Goal: Task Accomplishment & Management: Manage account settings

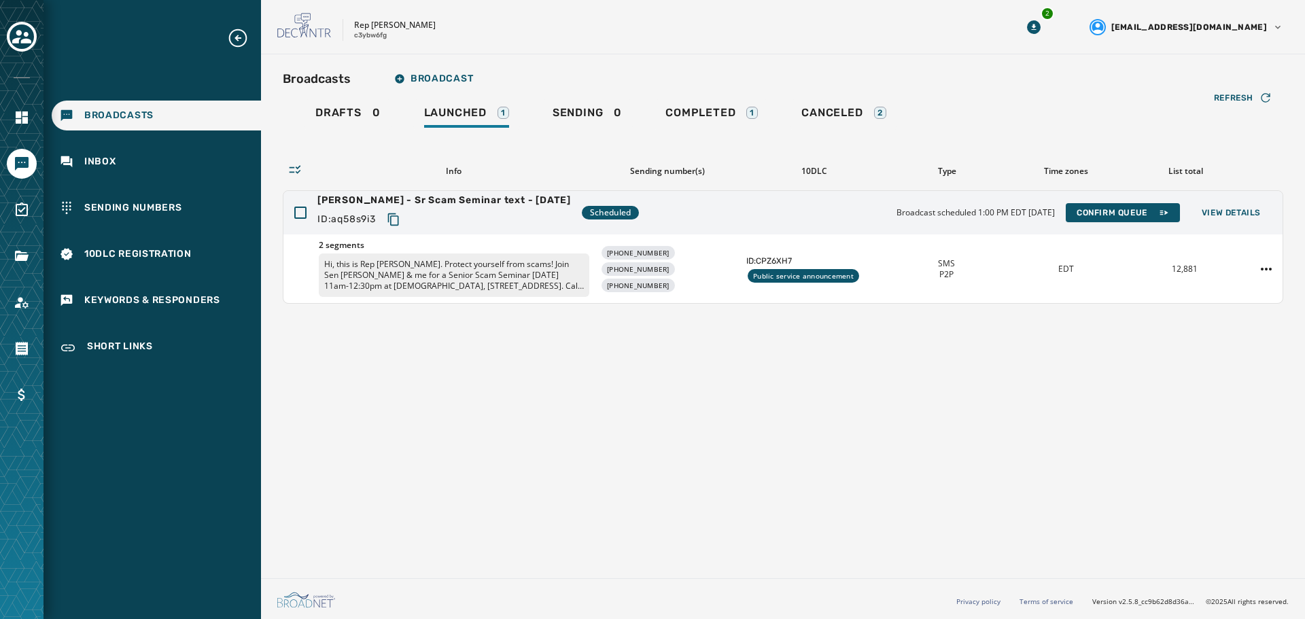
click at [92, 122] on span "Broadcasts" at bounding box center [118, 116] width 69 height 14
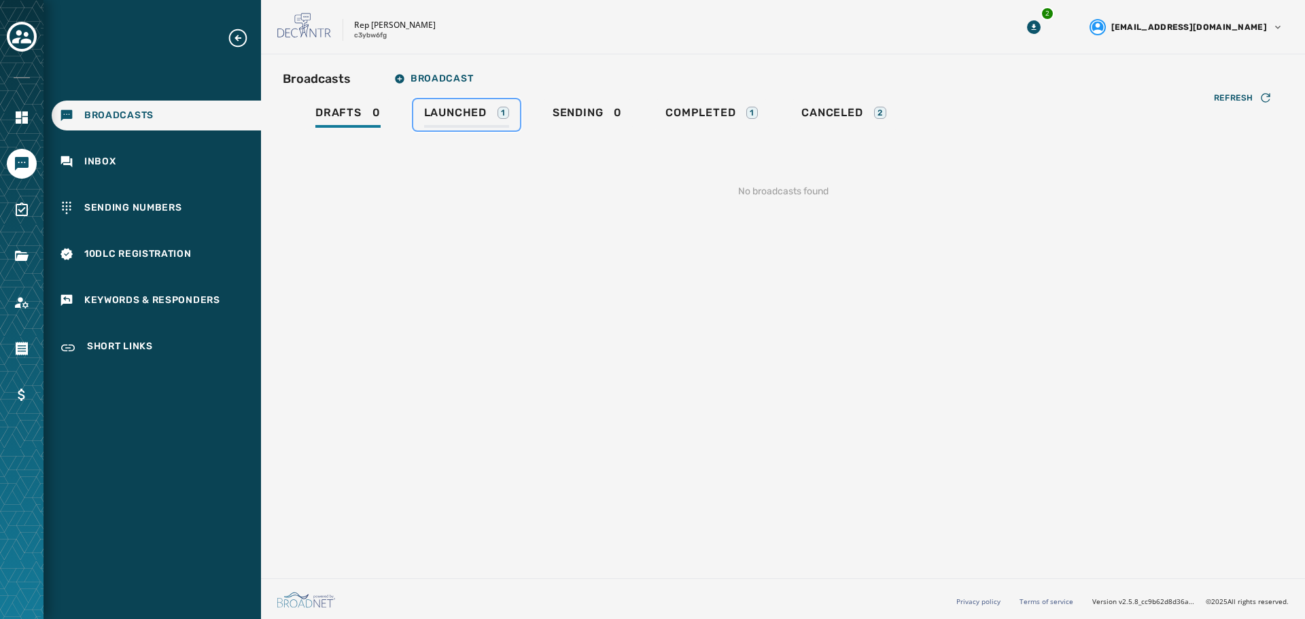
click at [444, 111] on span "Launched" at bounding box center [455, 113] width 63 height 14
click at [576, 110] on span "Sending" at bounding box center [574, 113] width 51 height 14
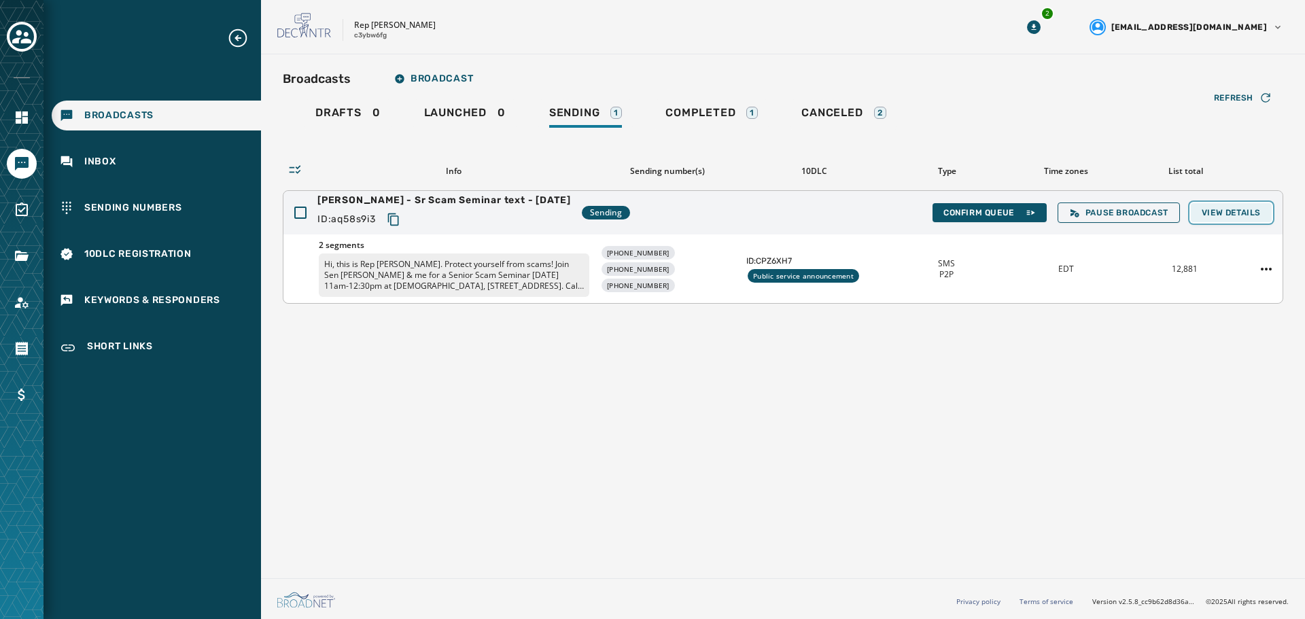
click at [1220, 219] on button "View Details" at bounding box center [1231, 212] width 81 height 19
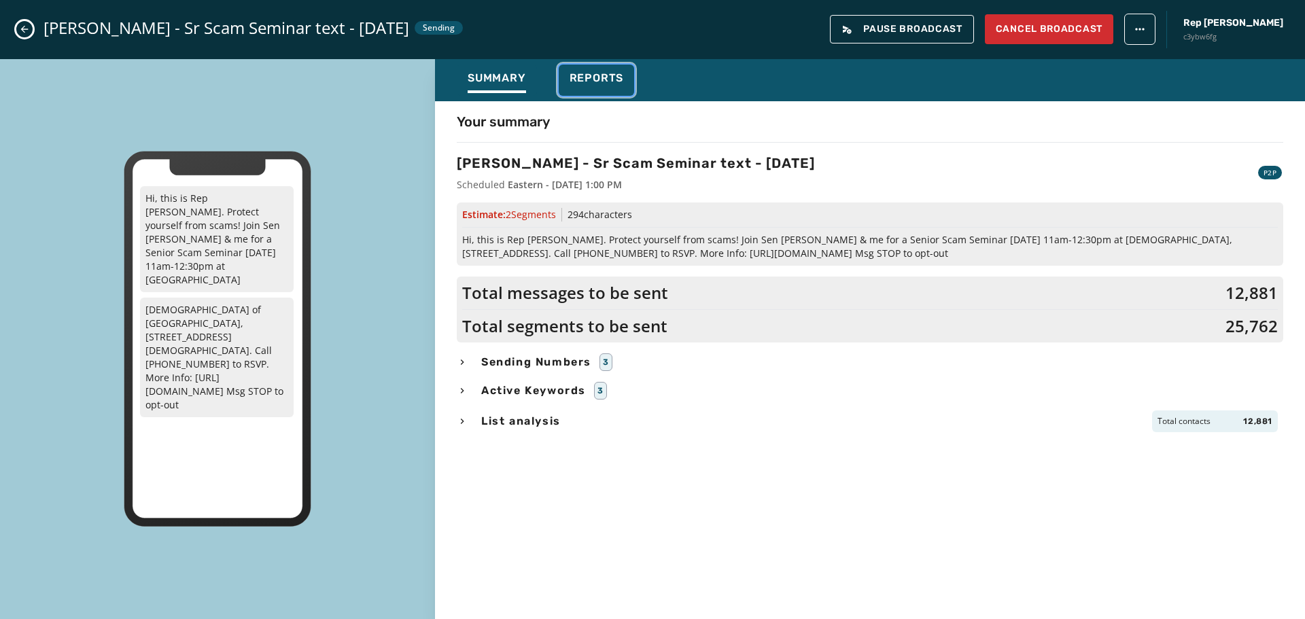
click at [602, 84] on div "Reports" at bounding box center [596, 82] width 54 height 22
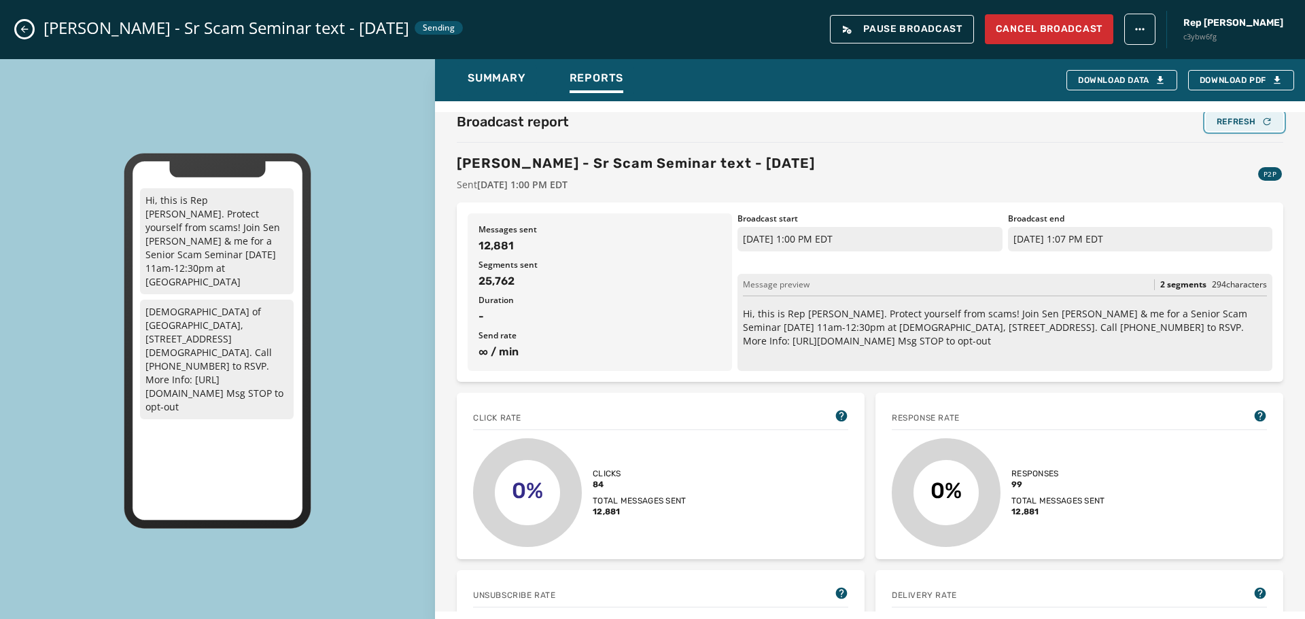
click at [1237, 124] on div "Refresh" at bounding box center [1244, 121] width 56 height 11
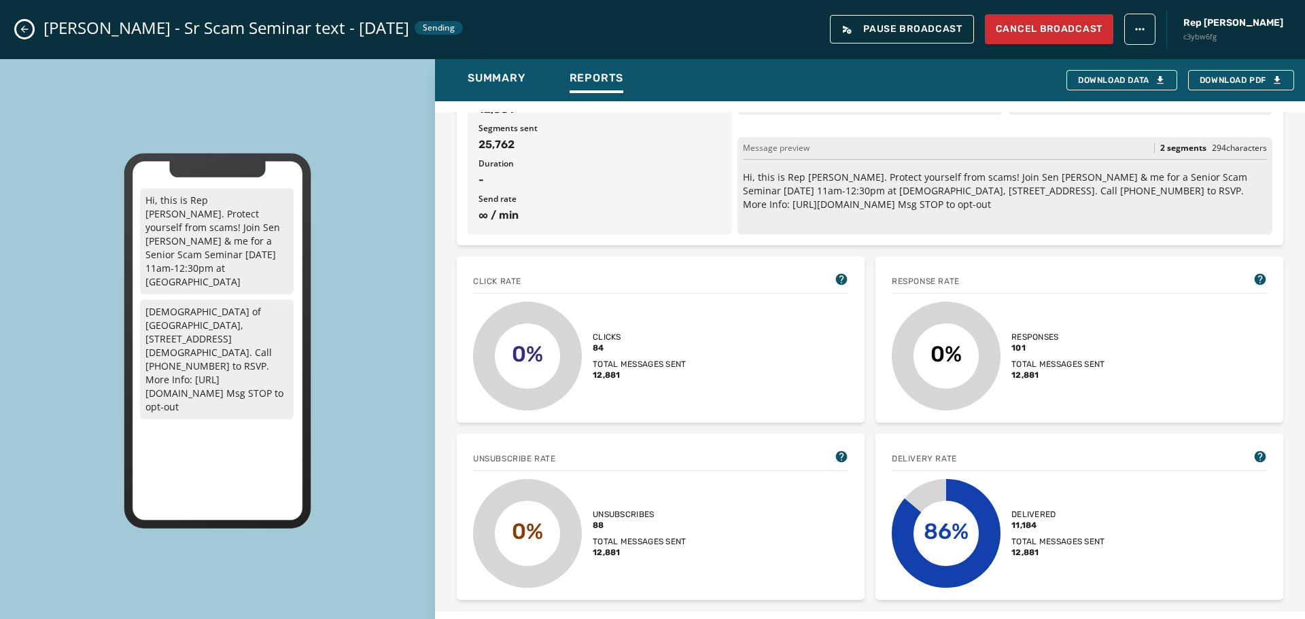
scroll to position [136, 0]
click at [26, 29] on icon "Close admin drawer" at bounding box center [24, 29] width 11 height 11
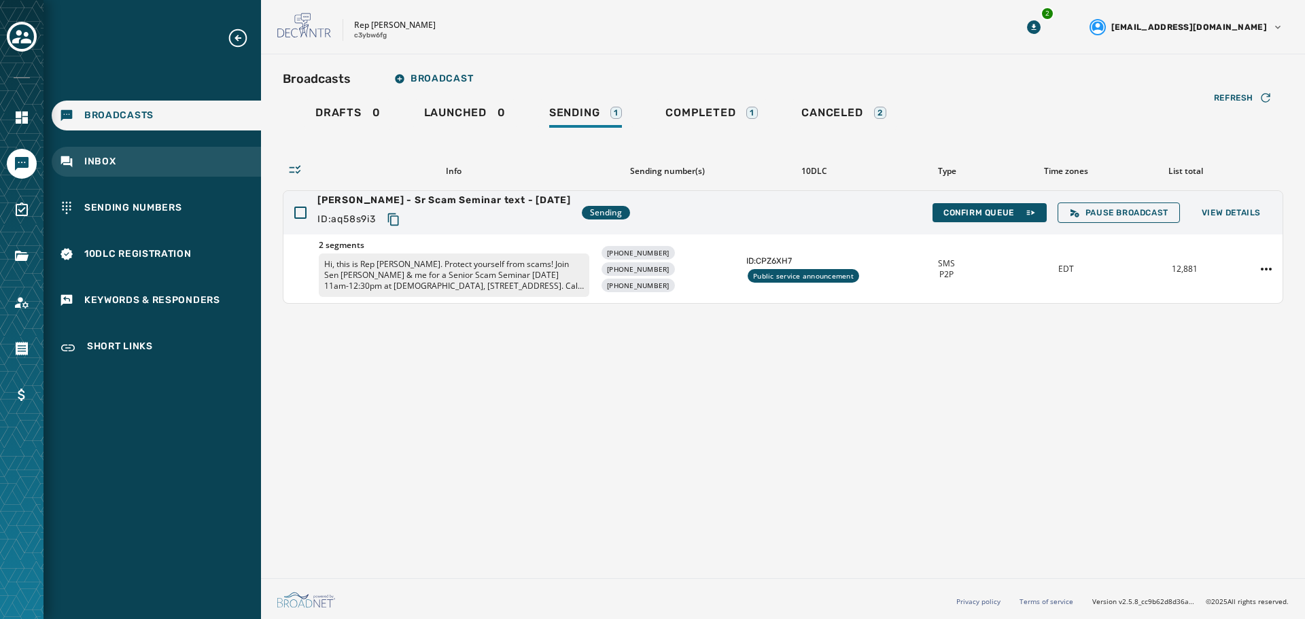
click at [118, 160] on div "Inbox" at bounding box center [156, 162] width 209 height 30
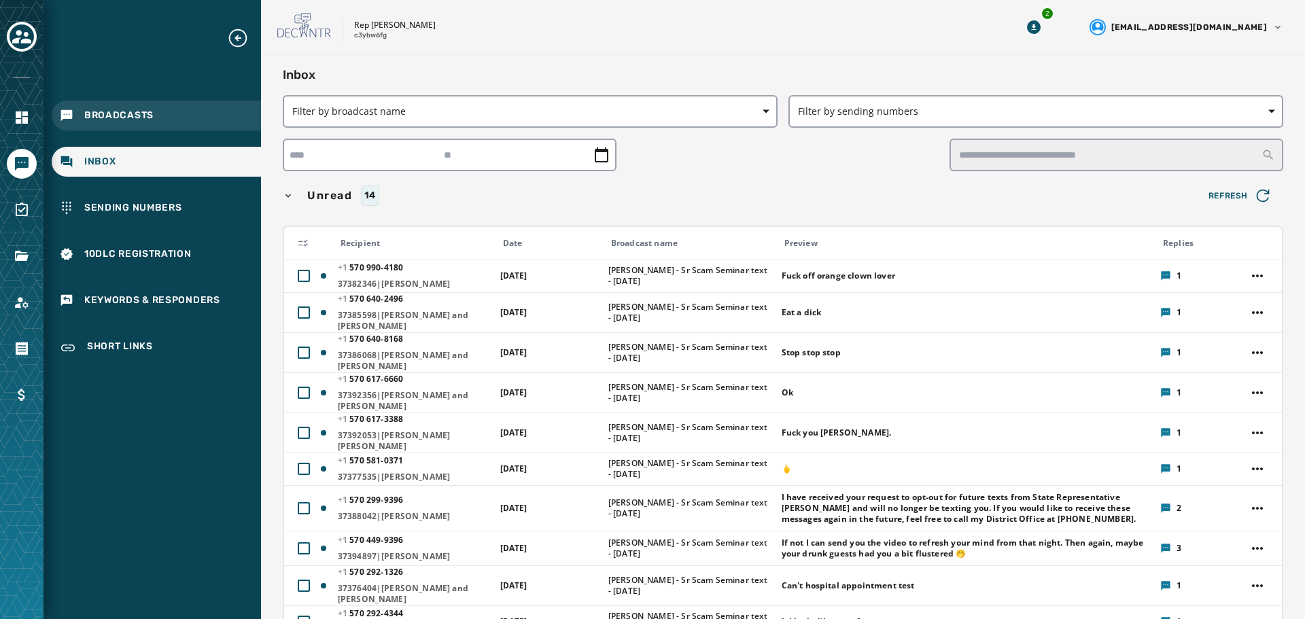
click at [120, 113] on span "Broadcasts" at bounding box center [118, 116] width 69 height 14
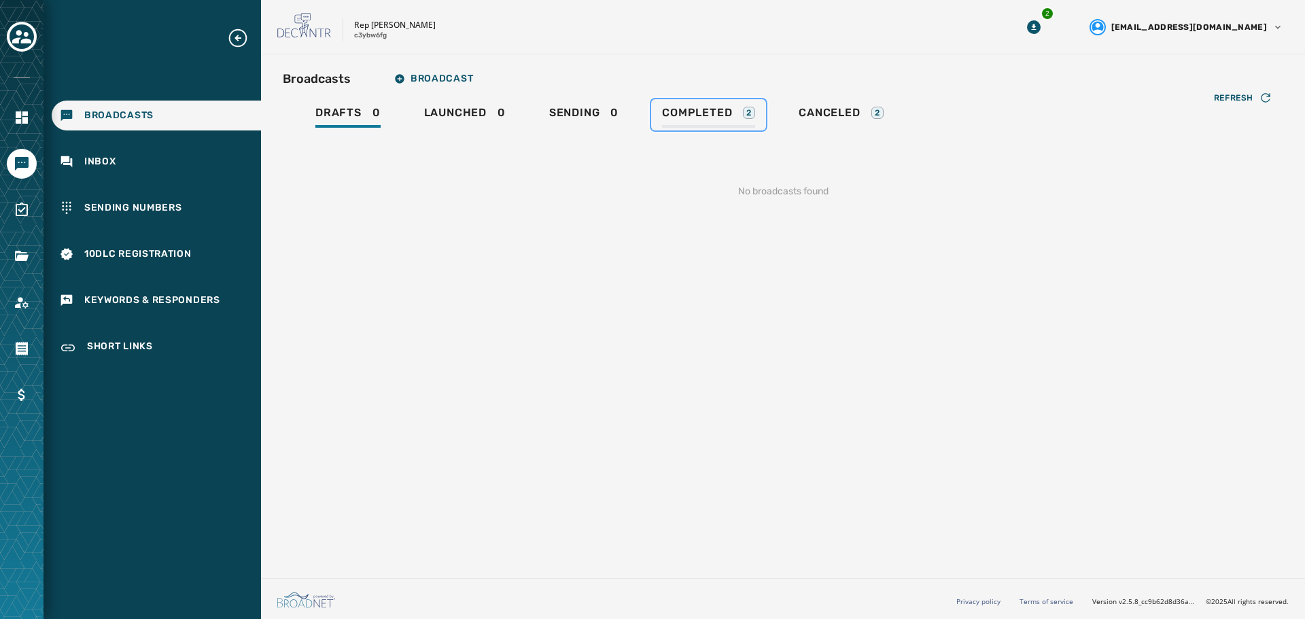
click at [681, 126] on div "Completed 2" at bounding box center [708, 117] width 93 height 22
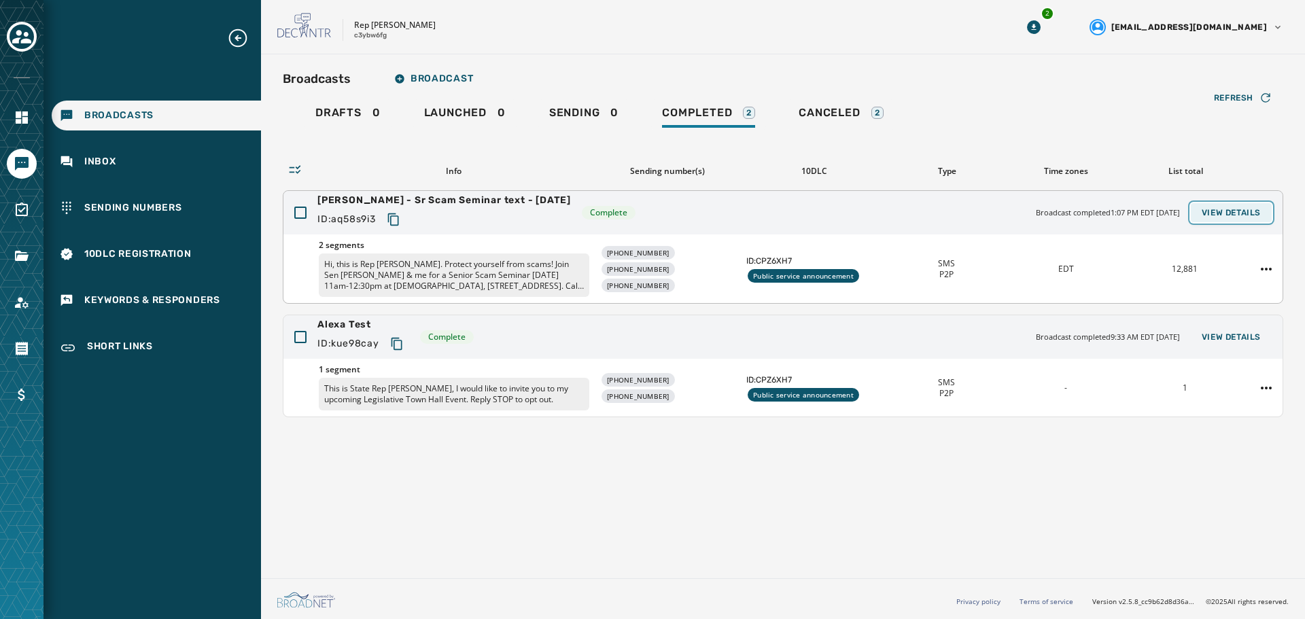
click at [1238, 205] on button "View Details" at bounding box center [1231, 212] width 81 height 19
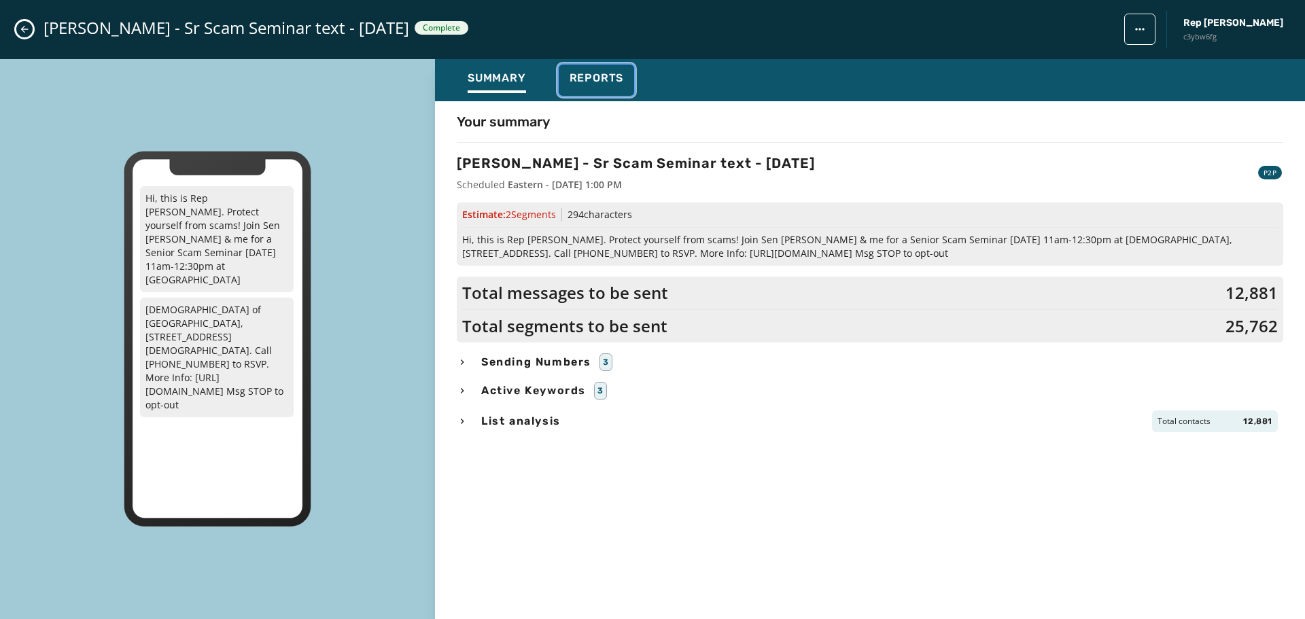
click at [571, 83] on span "Reports" at bounding box center [596, 78] width 54 height 14
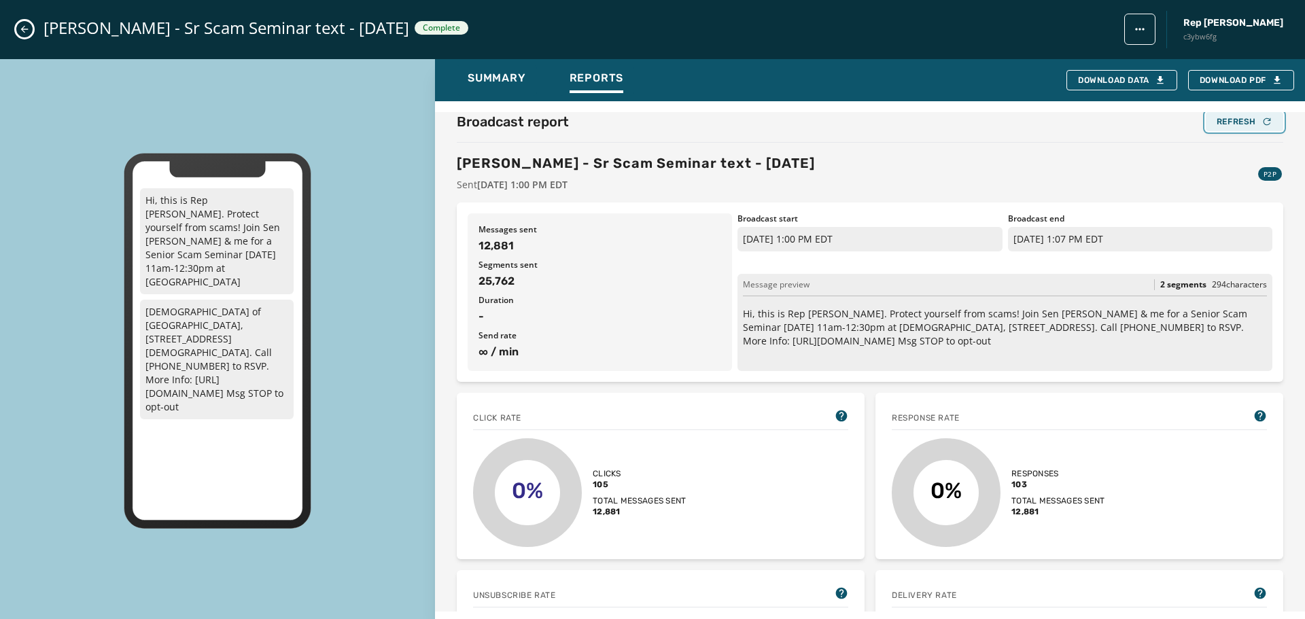
click at [1214, 127] on button "Refresh" at bounding box center [1244, 121] width 77 height 19
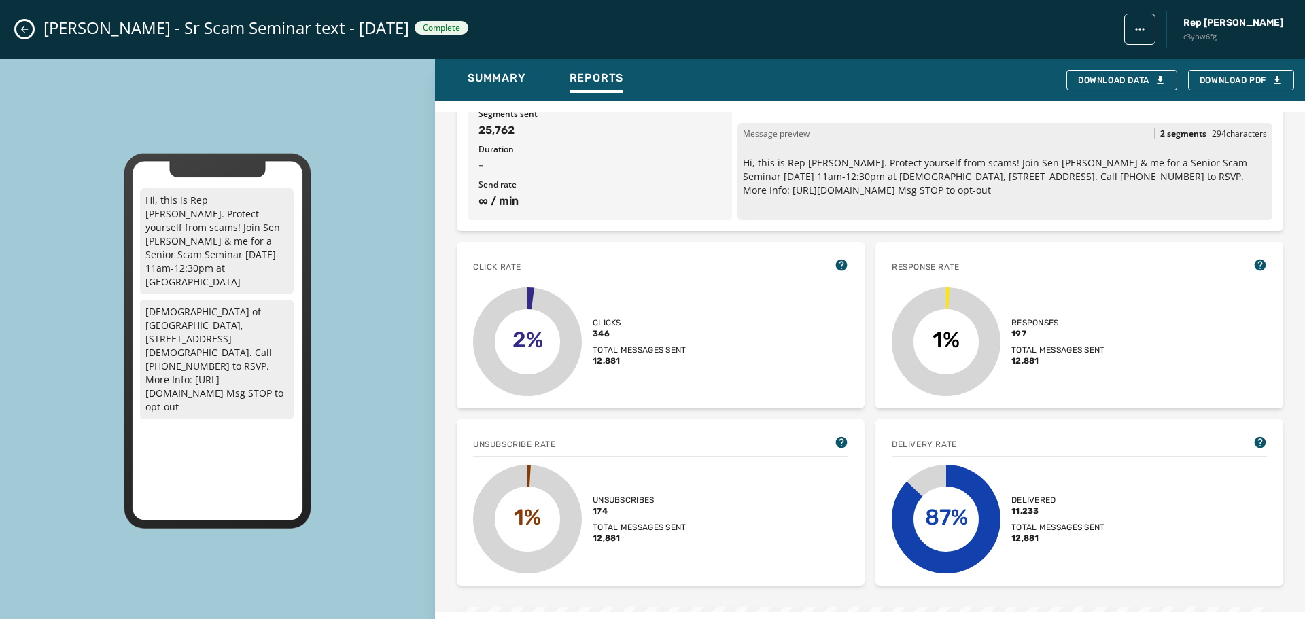
scroll to position [272, 0]
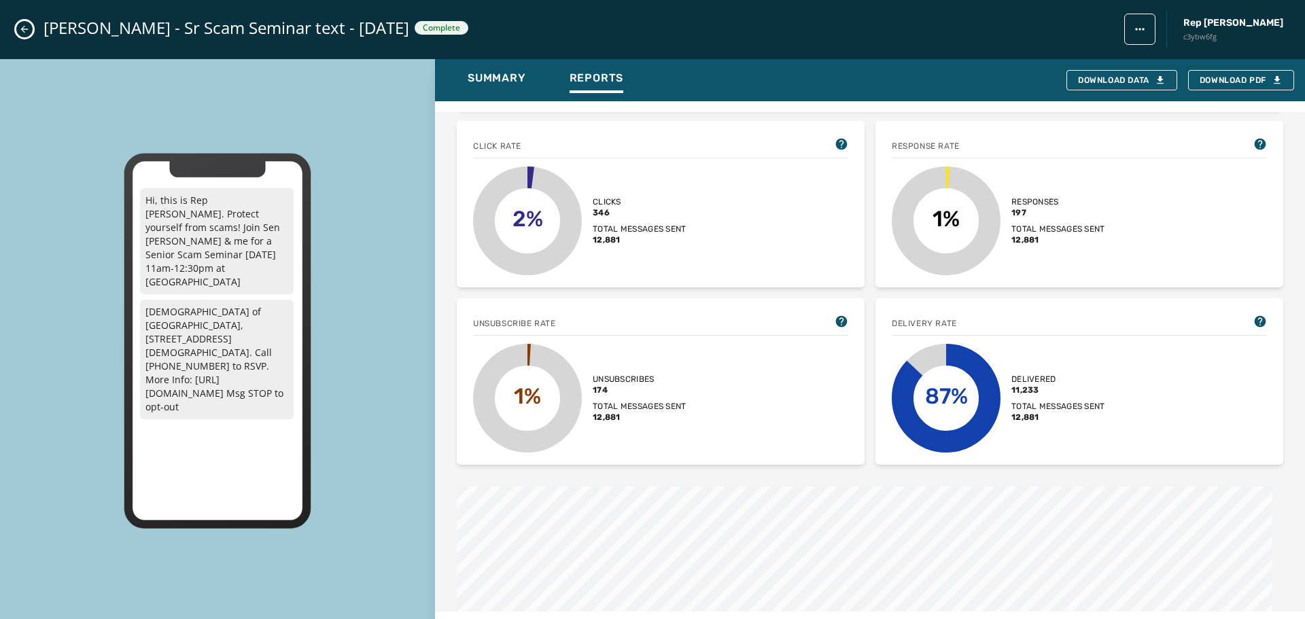
click at [27, 28] on icon "Close admin drawer" at bounding box center [24, 29] width 11 height 11
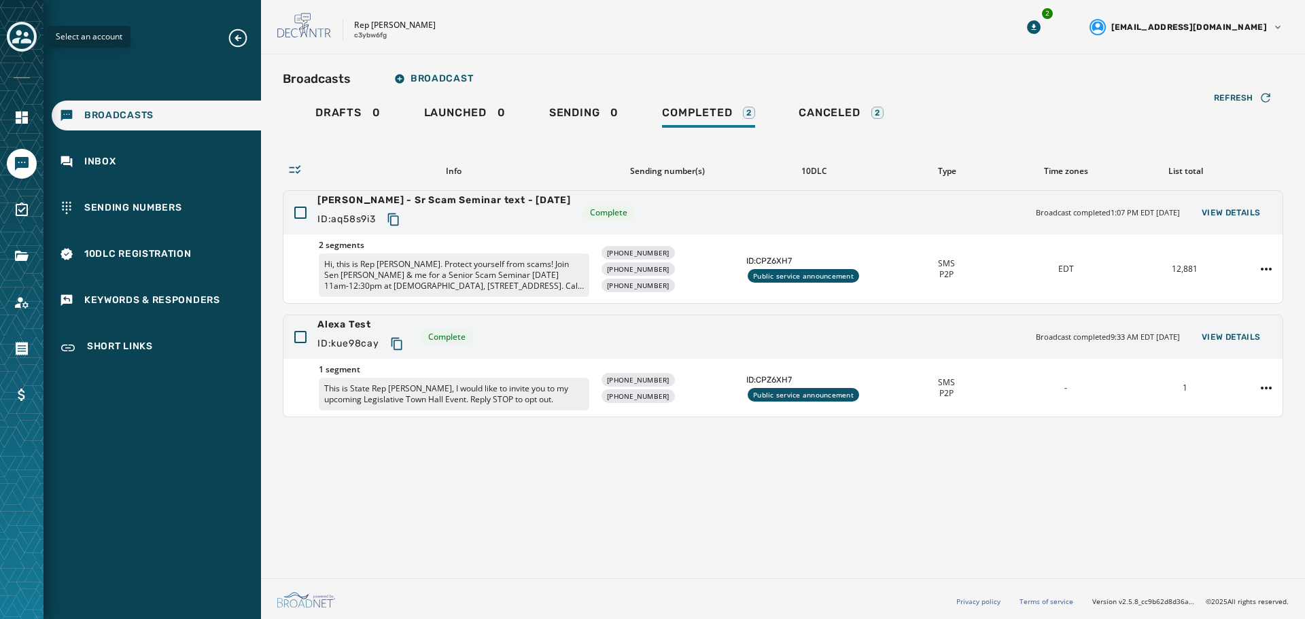
click at [27, 38] on icon "Toggle account select drawer" at bounding box center [21, 36] width 19 height 19
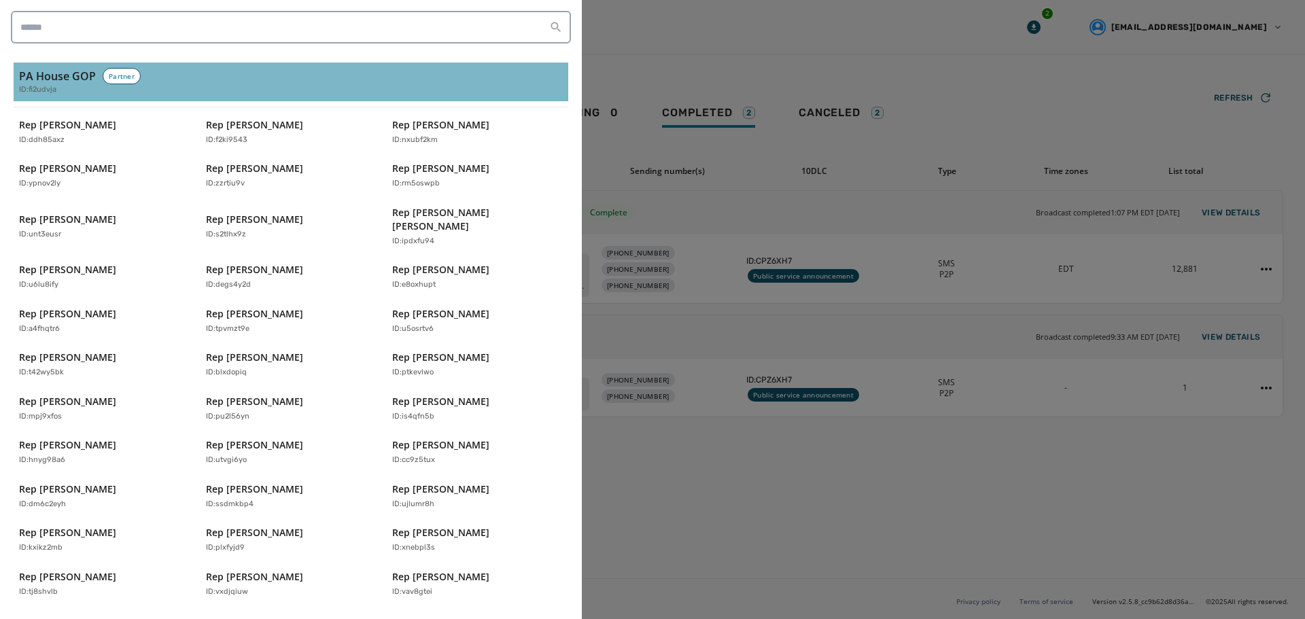
click at [47, 84] on span "ID: fi2udvja" at bounding box center [37, 90] width 37 height 12
